Goal: Task Accomplishment & Management: Use online tool/utility

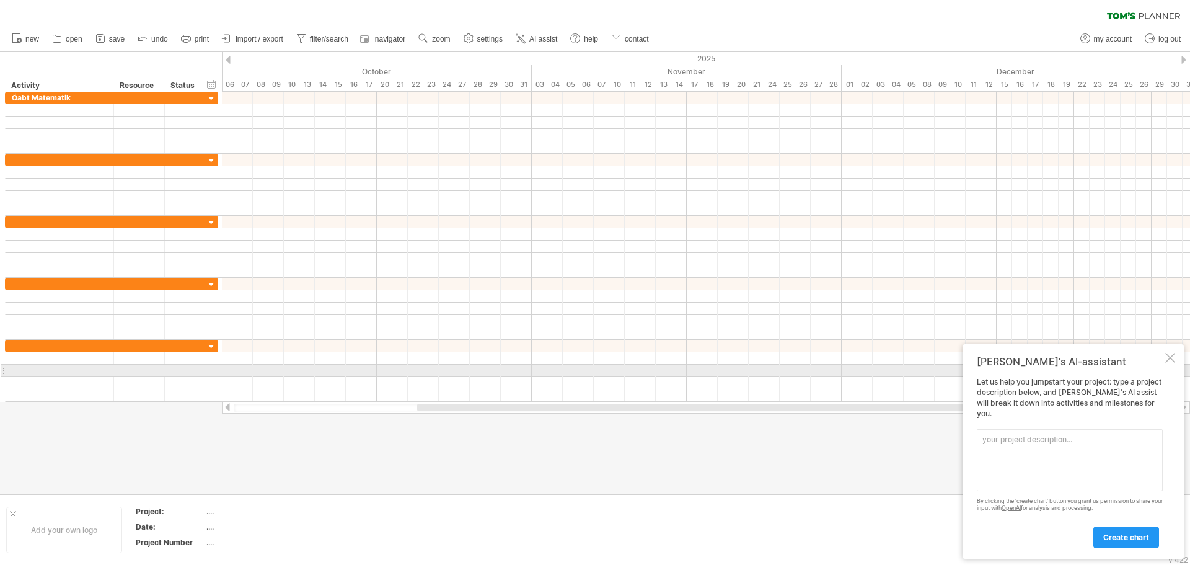
click at [1167, 363] on div at bounding box center [1170, 358] width 10 height 10
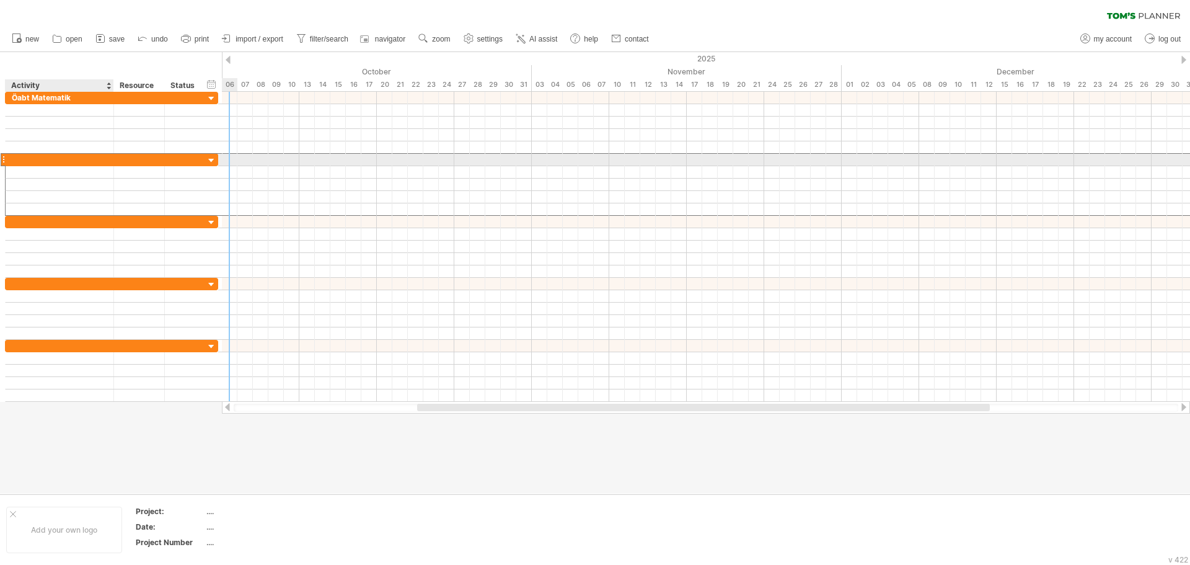
click at [34, 157] on div at bounding box center [59, 160] width 95 height 12
type input "*****"
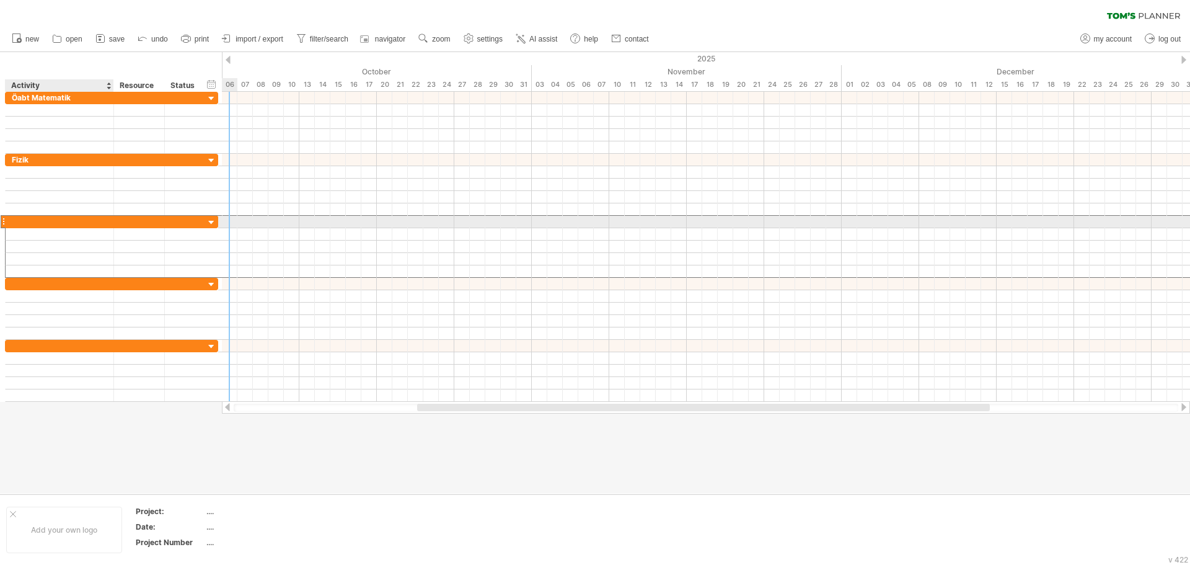
click at [32, 219] on div at bounding box center [59, 222] width 95 height 12
type input "*****"
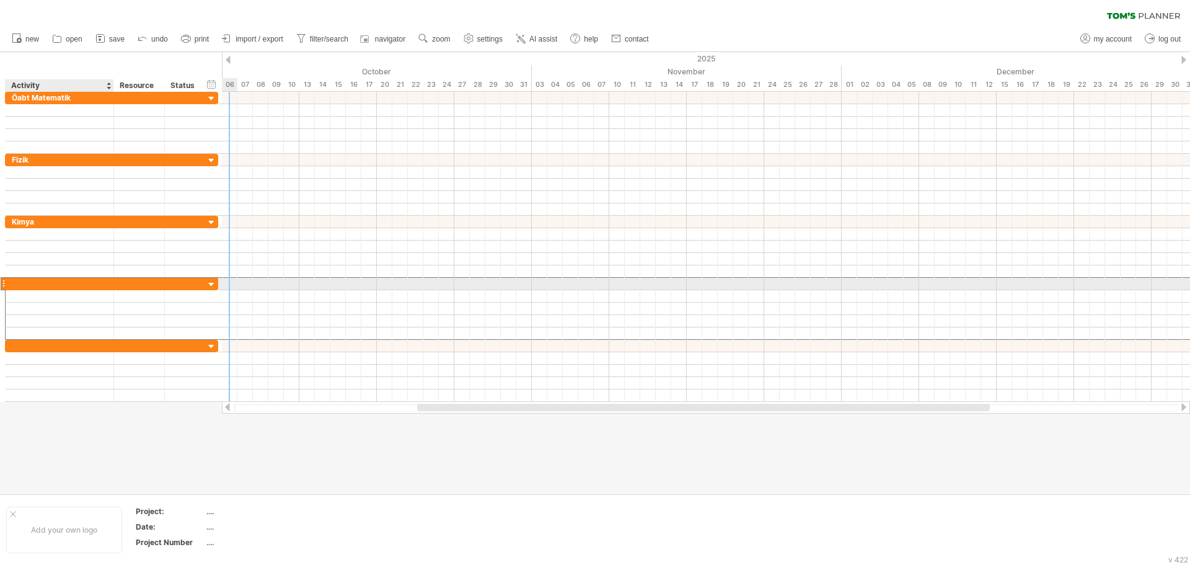
click at [31, 288] on div at bounding box center [59, 284] width 95 height 12
type input "********"
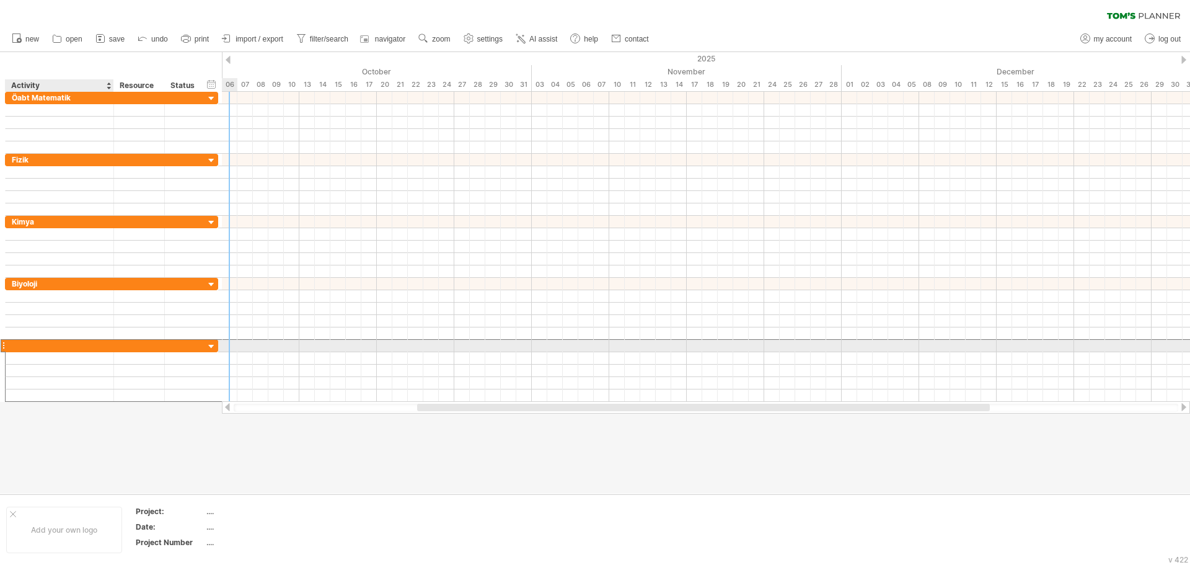
click at [38, 345] on div at bounding box center [59, 346] width 95 height 12
type input "*"
type input "******"
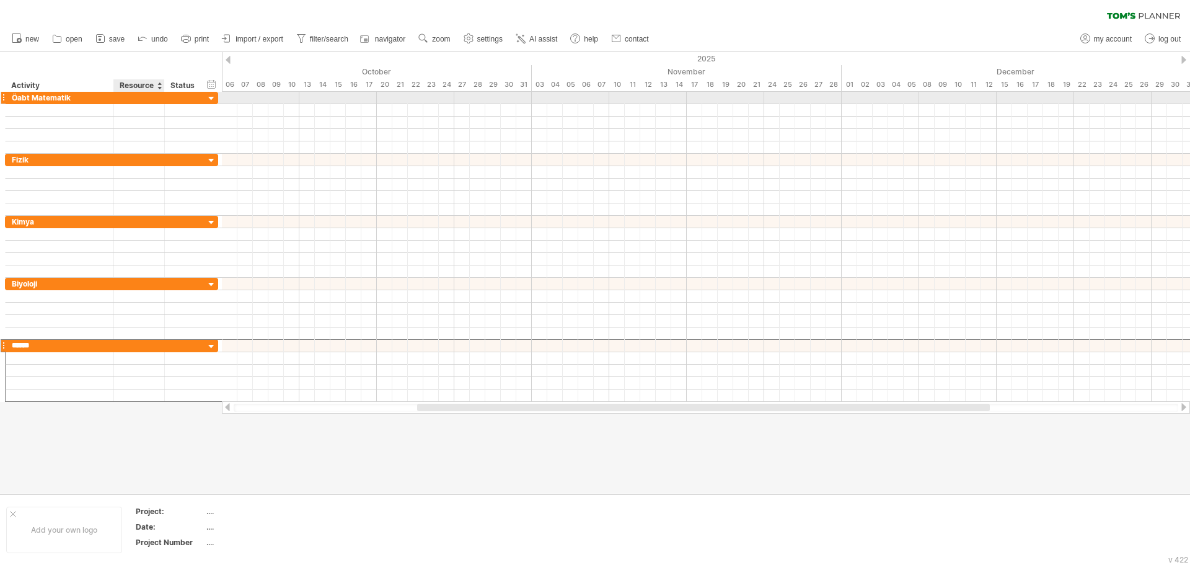
click at [144, 96] on div at bounding box center [139, 98] width 38 height 12
click at [172, 102] on div at bounding box center [184, 98] width 27 height 12
click at [252, 104] on div at bounding box center [706, 110] width 968 height 12
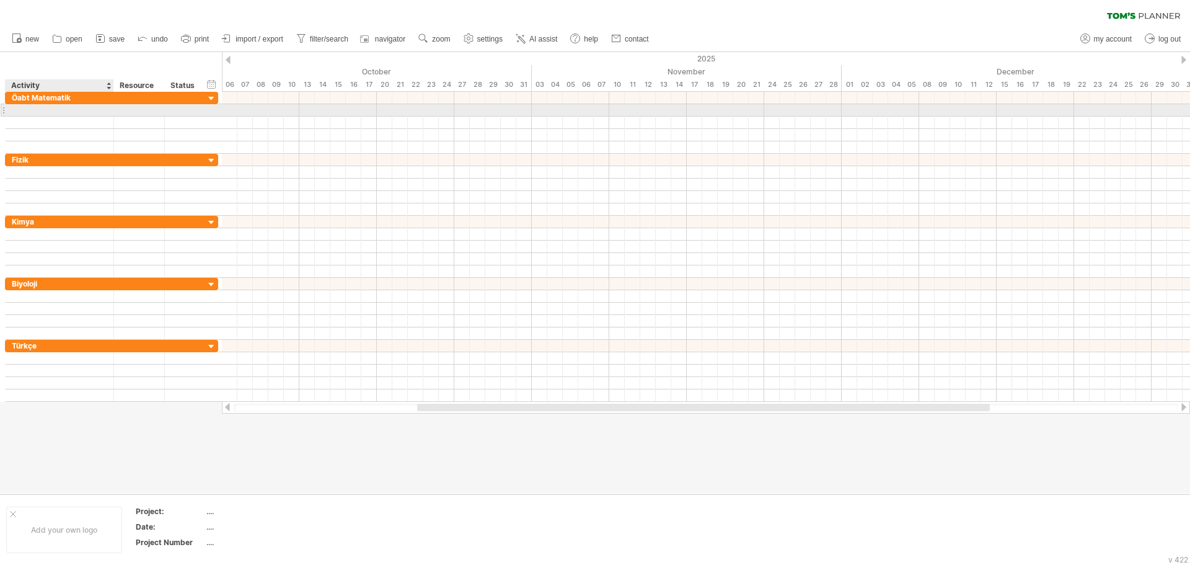
click at [25, 109] on div at bounding box center [59, 110] width 95 height 12
click at [256, 105] on div at bounding box center [706, 110] width 968 height 12
click at [242, 113] on div at bounding box center [706, 110] width 968 height 12
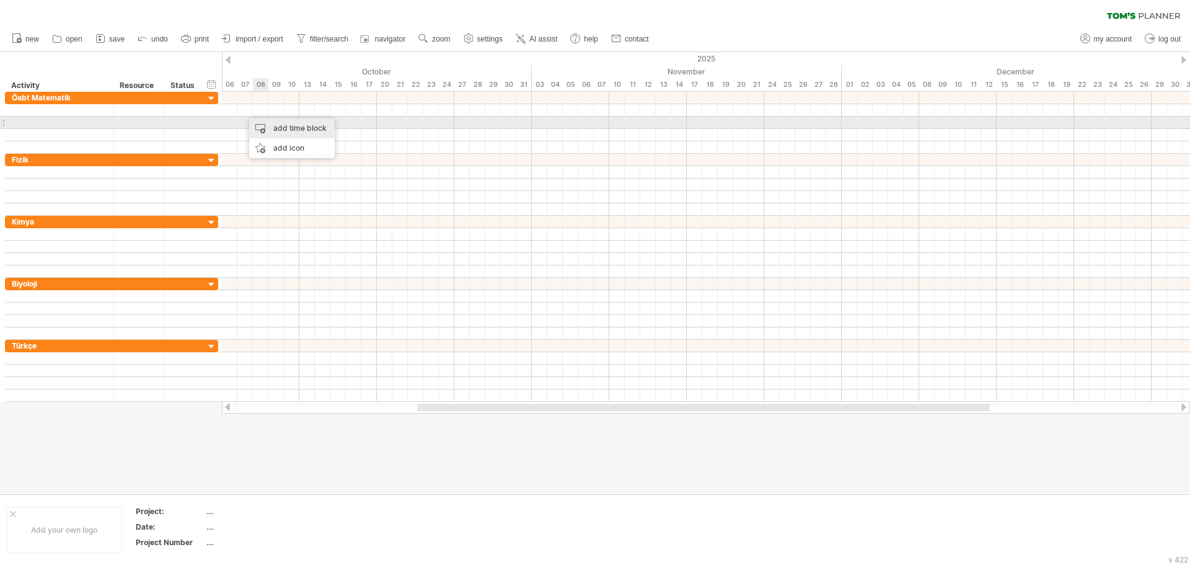
click at [278, 123] on div "add time block" at bounding box center [292, 128] width 86 height 20
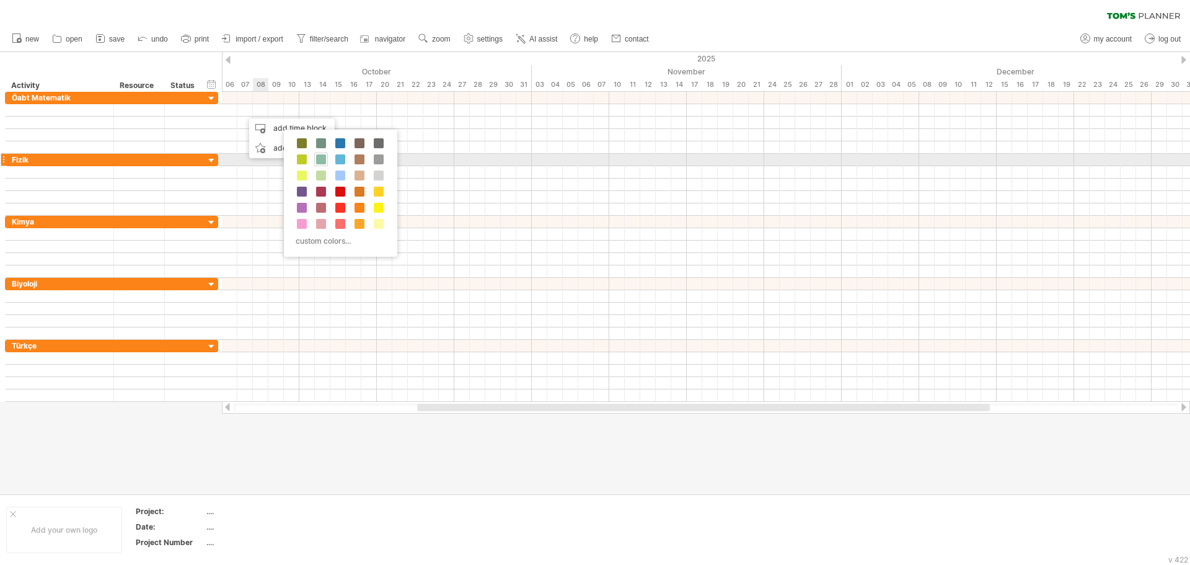
click at [321, 159] on span at bounding box center [321, 159] width 10 height 10
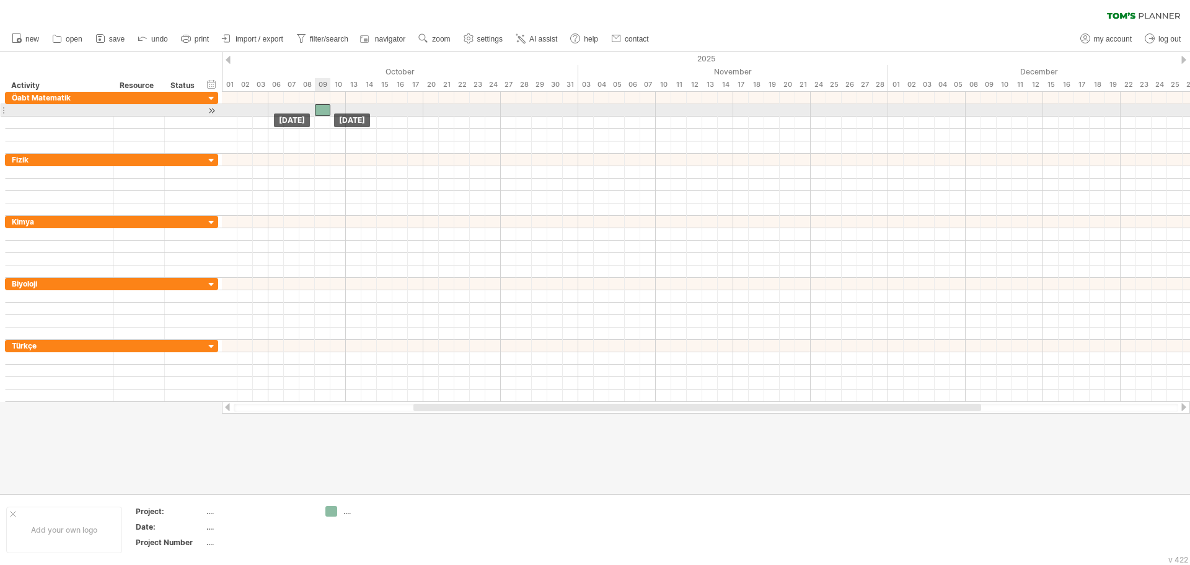
drag, startPoint x: 252, startPoint y: 110, endPoint x: 152, endPoint y: 62, distance: 110.9
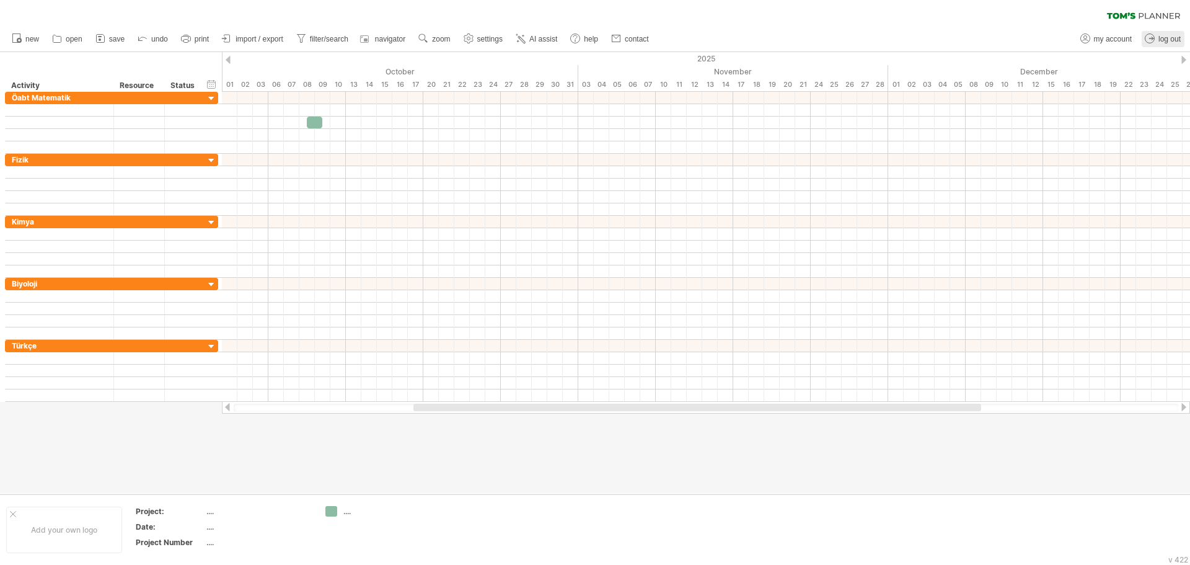
click at [1161, 35] on span "log out" at bounding box center [1169, 39] width 22 height 9
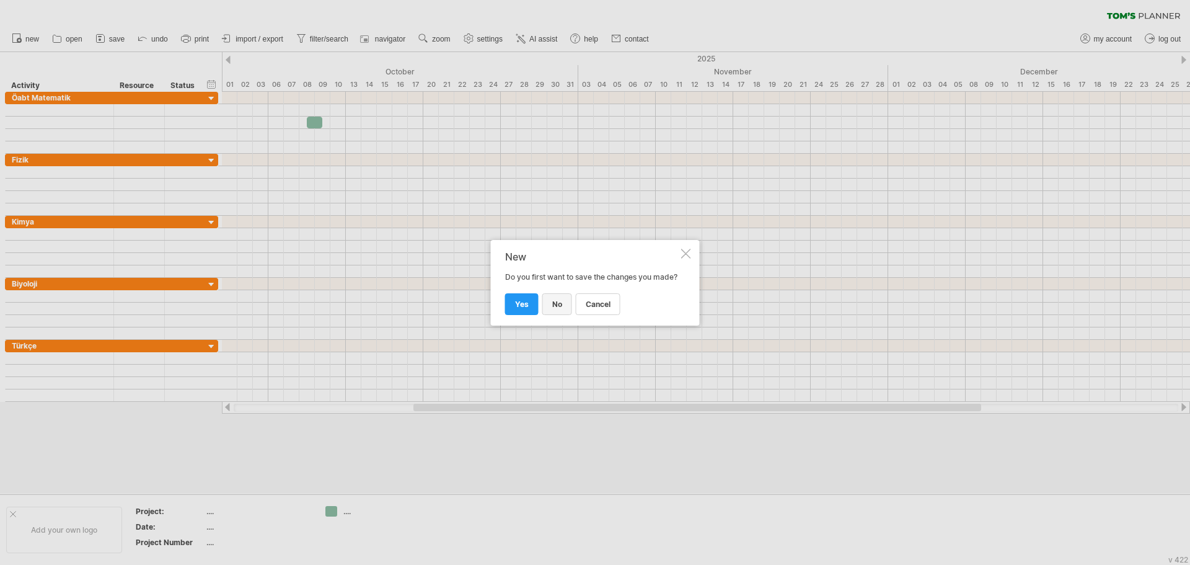
click at [550, 306] on link "no" at bounding box center [557, 304] width 30 height 22
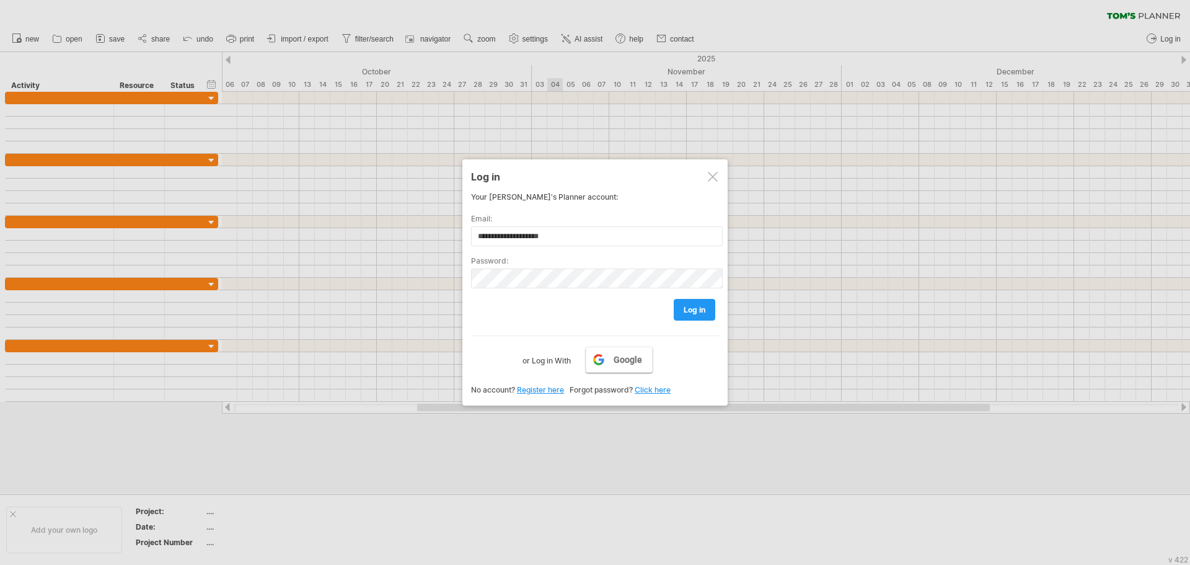
click at [602, 356] on link "Google" at bounding box center [619, 359] width 67 height 26
